Goal: Task Accomplishment & Management: Complete application form

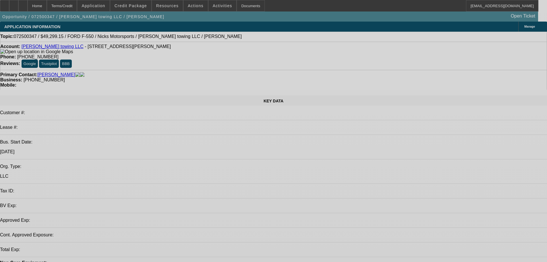
select select "0.15"
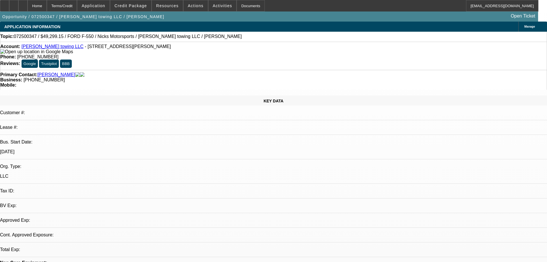
select select "2"
select select "0.1"
select select "4"
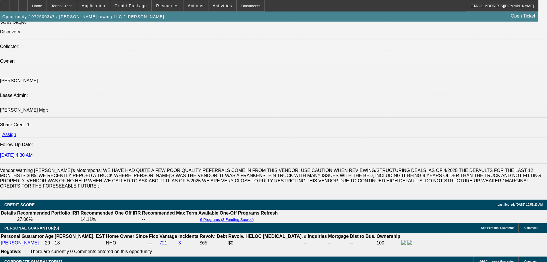
scroll to position [690, 0]
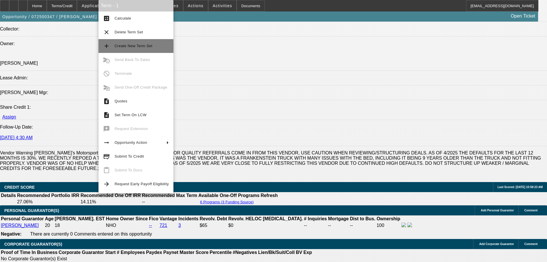
click at [137, 49] on span "Create New Term Set" at bounding box center [142, 46] width 54 height 7
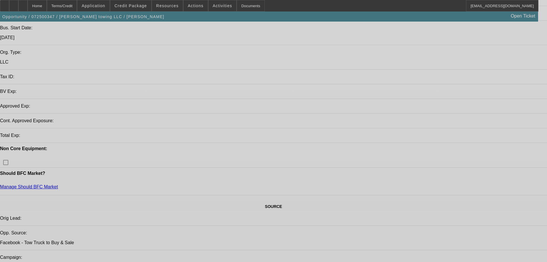
select select "0.15"
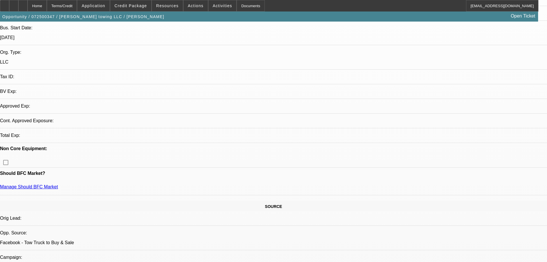
select select "2"
select select "0.1"
select select "4"
select select "0.15"
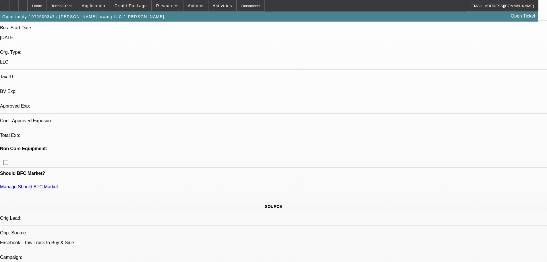
select select "2"
select select "0.1"
select select "4"
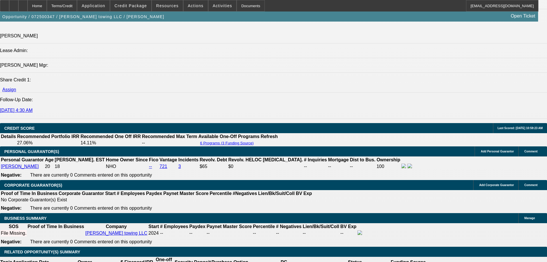
scroll to position [719, 0]
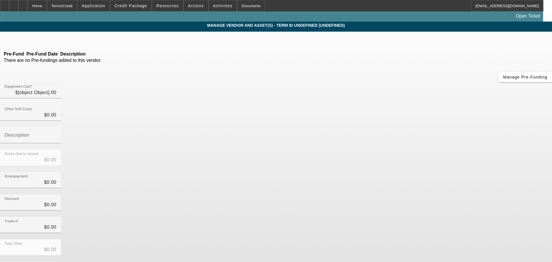
type input "$57,999.00"
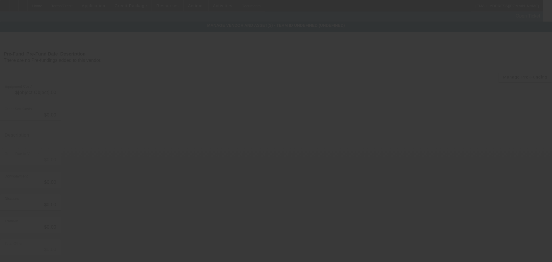
type input "$57,999.00"
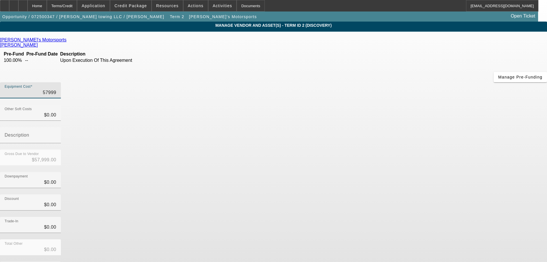
drag, startPoint x: 318, startPoint y: 47, endPoint x: 386, endPoint y: 51, distance: 67.9
click at [386, 82] on div "Equipment Cost 57999" at bounding box center [273, 93] width 547 height 22
type input "4"
type input "$4.00"
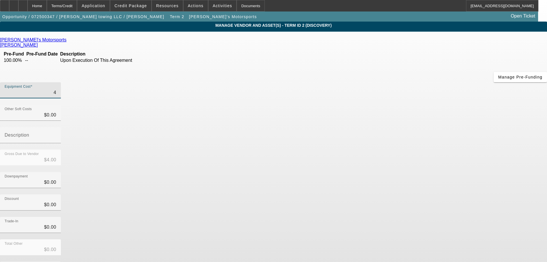
type input "45"
type input "$45.00"
type input "450"
type input "$450.00"
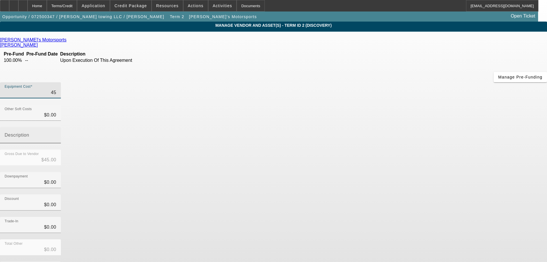
type input "$450.00"
type input "4500"
type input "$4,500.00"
type input "45000"
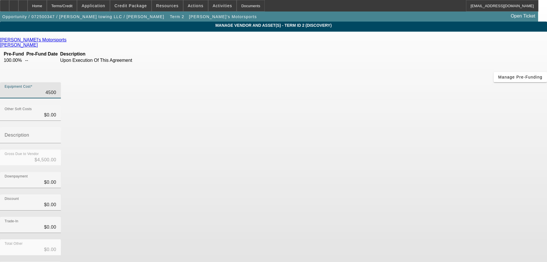
type input "$45,000.00"
click at [385, 217] on div "Trade-In $0.00" at bounding box center [273, 228] width 547 height 22
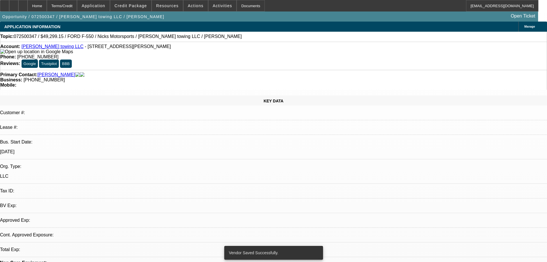
select select "0.15"
select select "2"
select select "0.1"
select select "4"
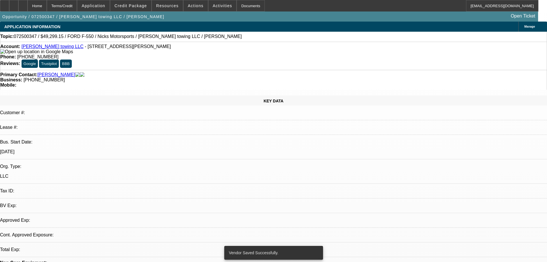
select select "0.15"
select select "2"
select select "0.1"
select select "4"
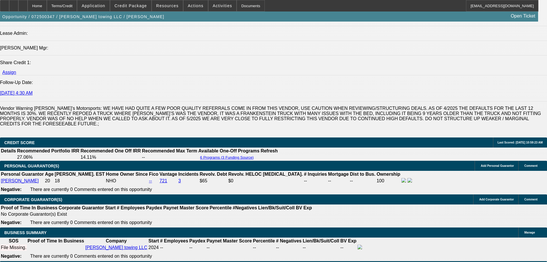
scroll to position [763, 0]
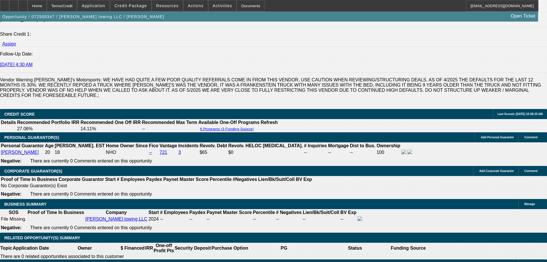
drag, startPoint x: 112, startPoint y: 181, endPoint x: 138, endPoint y: 182, distance: 25.9
type input "UNKNOWN"
type input "36"
type input "$2,727.44"
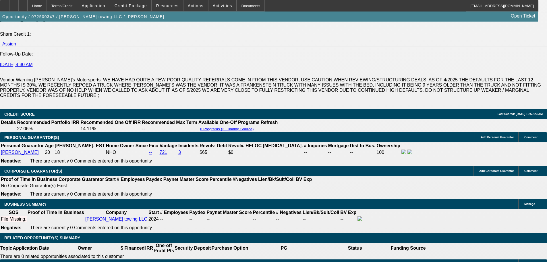
type input "$1,363.72"
type input "$26,225.88"
type input "$13,112.94"
drag, startPoint x: 113, startPoint y: 182, endPoint x: 129, endPoint y: 182, distance: 16.1
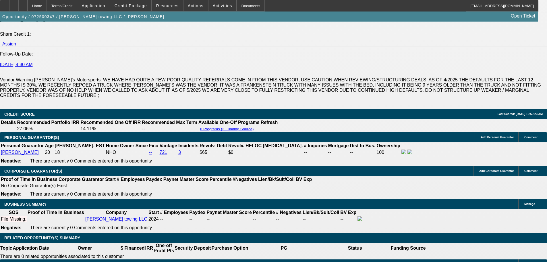
type input "36"
type input "$2,727.44"
type input "$1,363.72"
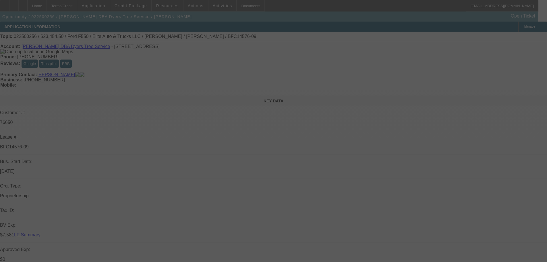
select select "0"
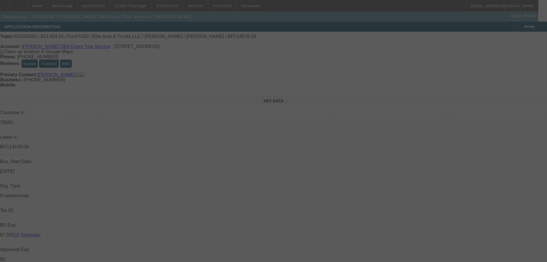
select select "0"
select select "2"
select select "0"
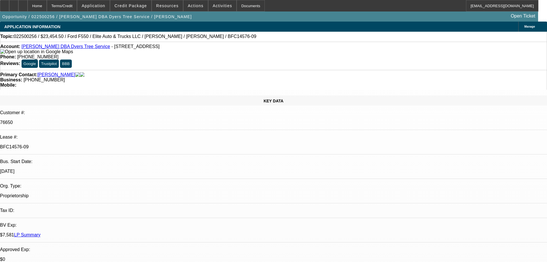
select select "6"
drag, startPoint x: 223, startPoint y: 155, endPoint x: 229, endPoint y: 153, distance: 6.5
